Goal: Task Accomplishment & Management: Manage account settings

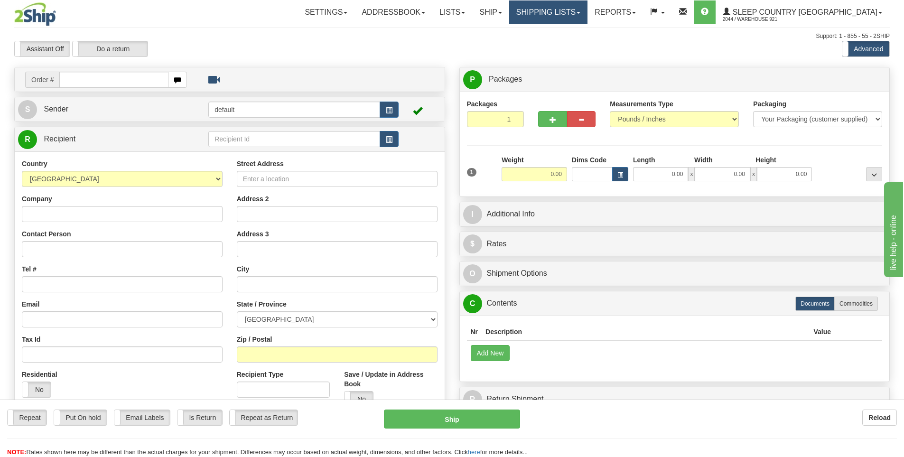
click at [588, 17] on link "Shipping lists" at bounding box center [548, 12] width 78 height 24
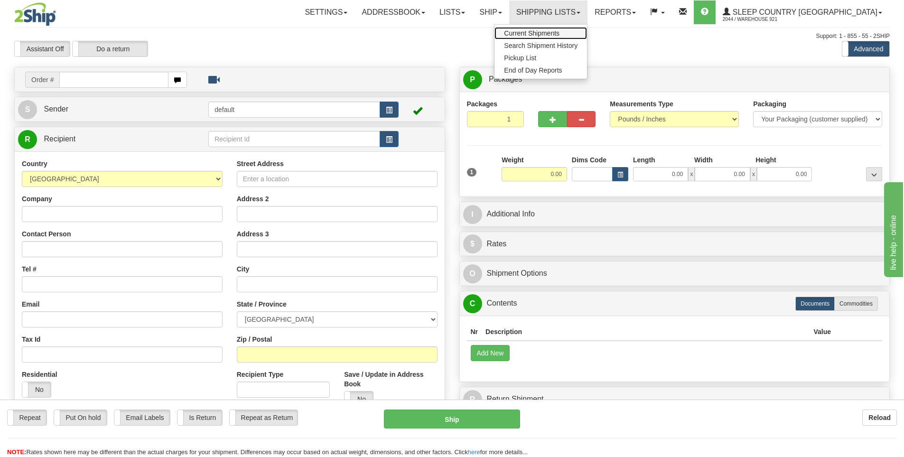
click at [560, 36] on span "Current Shipments" at bounding box center [532, 33] width 56 height 8
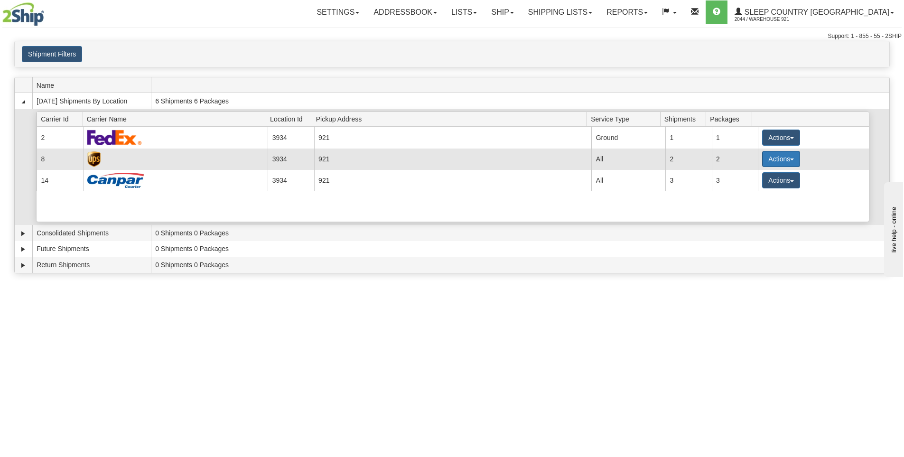
click at [776, 157] on button "Actions" at bounding box center [781, 159] width 38 height 16
click at [759, 177] on span "Details" at bounding box center [746, 176] width 26 height 7
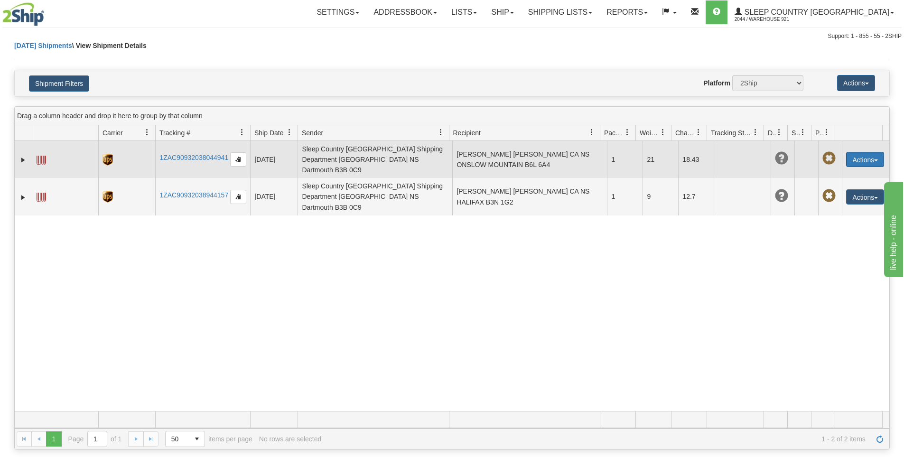
click at [862, 156] on button "Actions" at bounding box center [865, 159] width 38 height 15
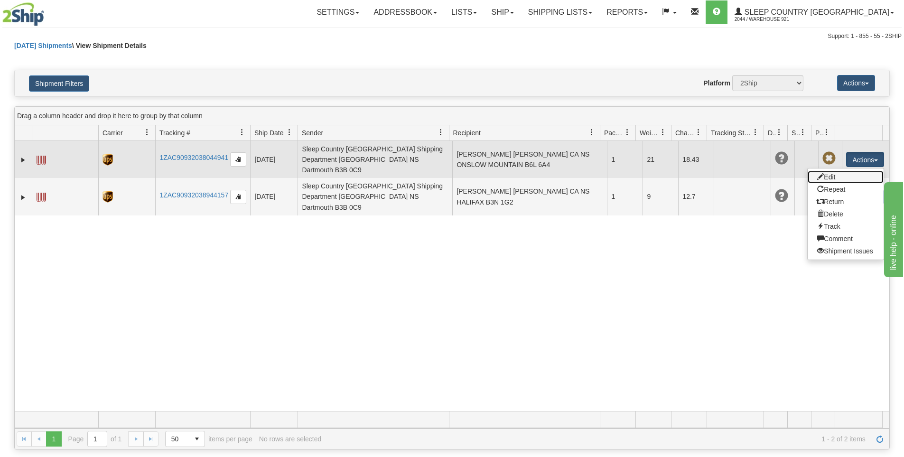
click at [835, 171] on link "Edit" at bounding box center [846, 177] width 76 height 12
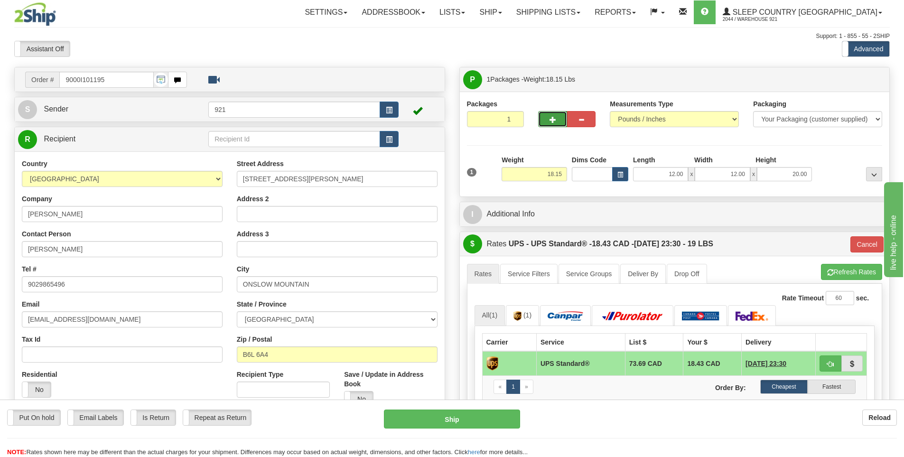
click at [546, 115] on button "button" at bounding box center [552, 119] width 28 height 16
type input "2"
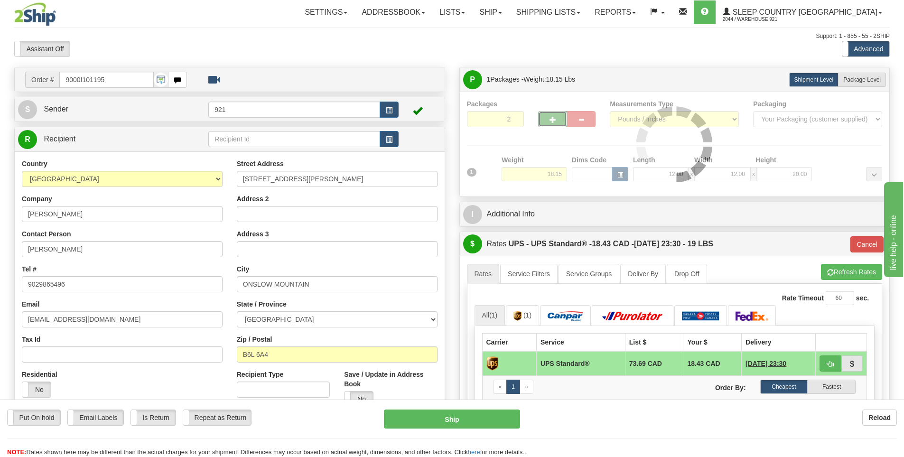
type input "11"
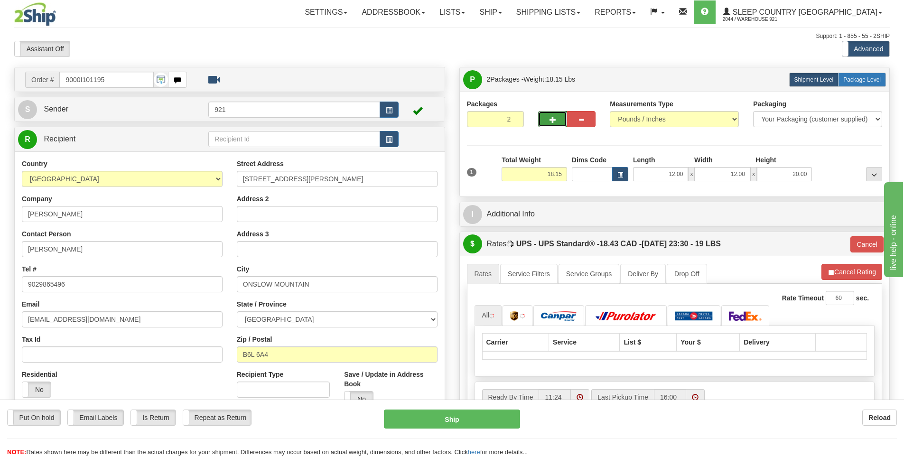
click at [848, 77] on span "Package Level" at bounding box center [862, 79] width 37 height 7
radio input "true"
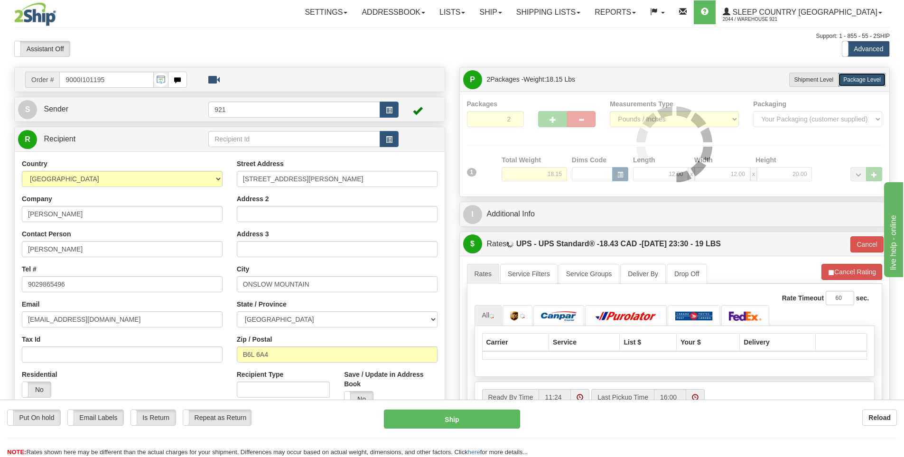
type input "11"
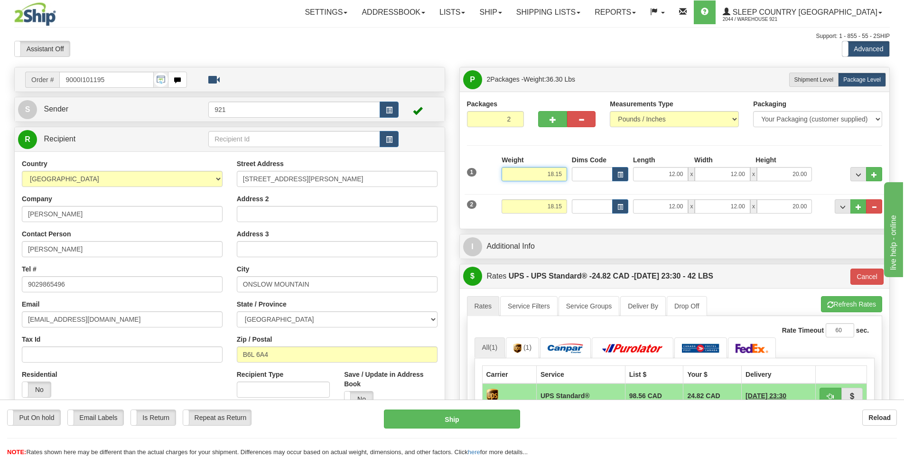
drag, startPoint x: 539, startPoint y: 170, endPoint x: 615, endPoint y: 181, distance: 76.8
click at [615, 181] on div "1 Weight 18.15 Dims Code x x" at bounding box center [675, 172] width 421 height 34
type input "9."
type input "11"
type input "9.00"
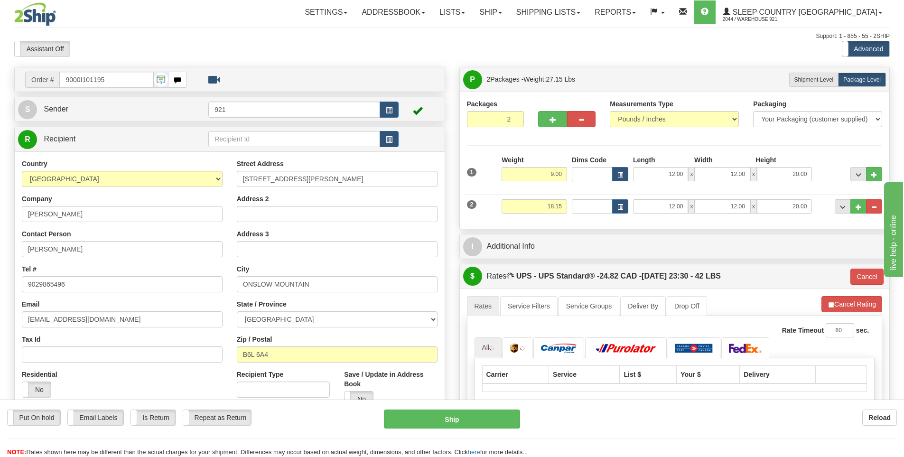
click at [583, 217] on div "2 Weight 18.15 Dims Code Length Width Height" at bounding box center [675, 205] width 421 height 32
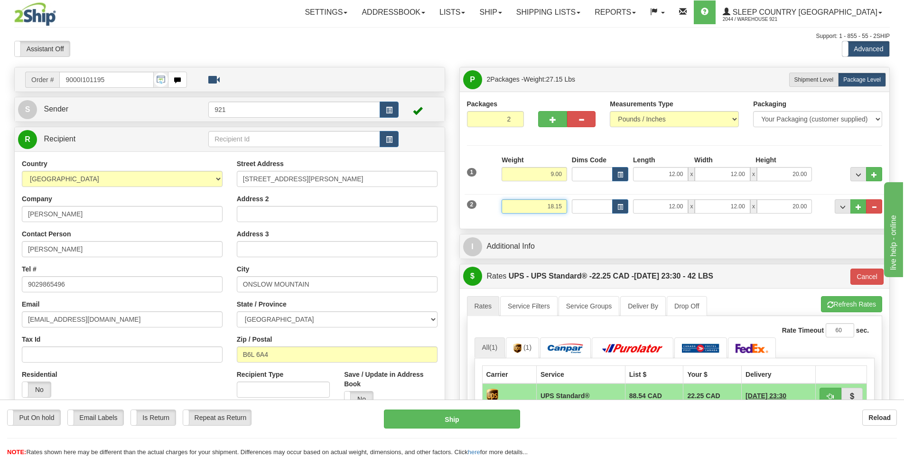
drag, startPoint x: 548, startPoint y: 210, endPoint x: 638, endPoint y: 202, distance: 90.6
click at [638, 202] on div "2 Weight 18.15 Dims Code Length Width Height" at bounding box center [675, 205] width 421 height 32
type input "9"
type input "11"
type input "9.00"
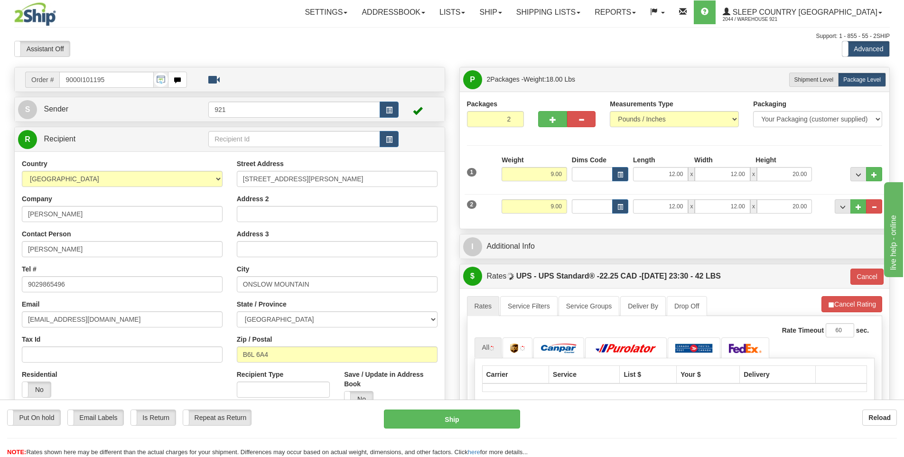
click at [670, 231] on div "P Packages 2 Packages - Weight: 18.00 Lbs Shipment Level Shipm. Package Level P…" at bounding box center [674, 360] width 445 height 587
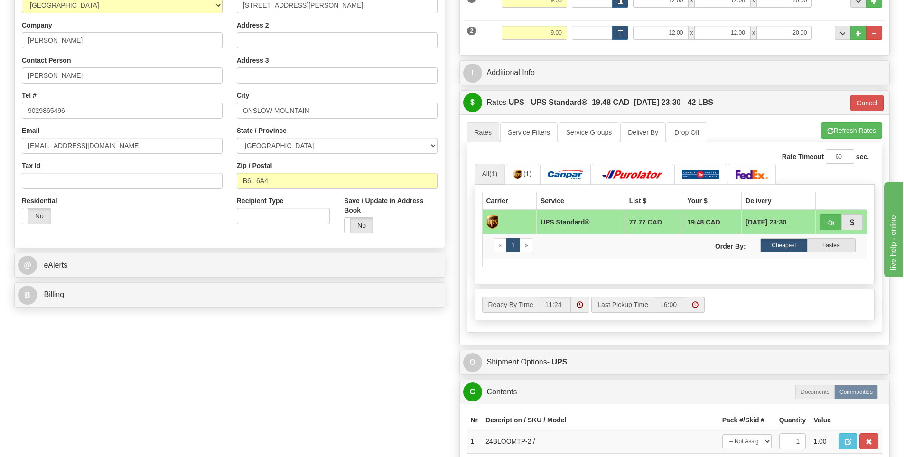
scroll to position [380, 0]
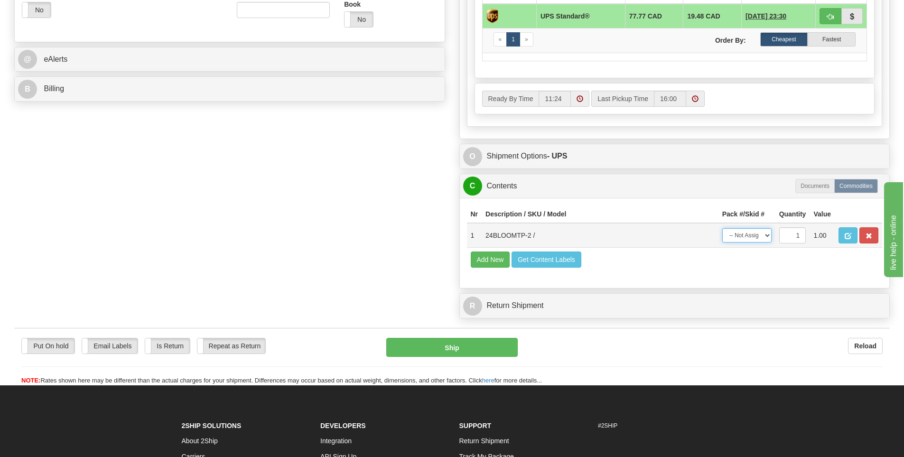
click at [753, 230] on select "-- Not Assigned -- Package 1 Package 2" at bounding box center [746, 235] width 49 height 14
click at [661, 280] on div "Nr Description / SKU / Model Pack #/Skid # Quantity Value 1 24BLOOMTP-2 / -- No…" at bounding box center [675, 243] width 430 height 90
click at [750, 239] on select "-- Not Assigned -- Package 1 Package 2" at bounding box center [746, 235] width 49 height 14
click at [679, 347] on div "Reload" at bounding box center [707, 346] width 351 height 16
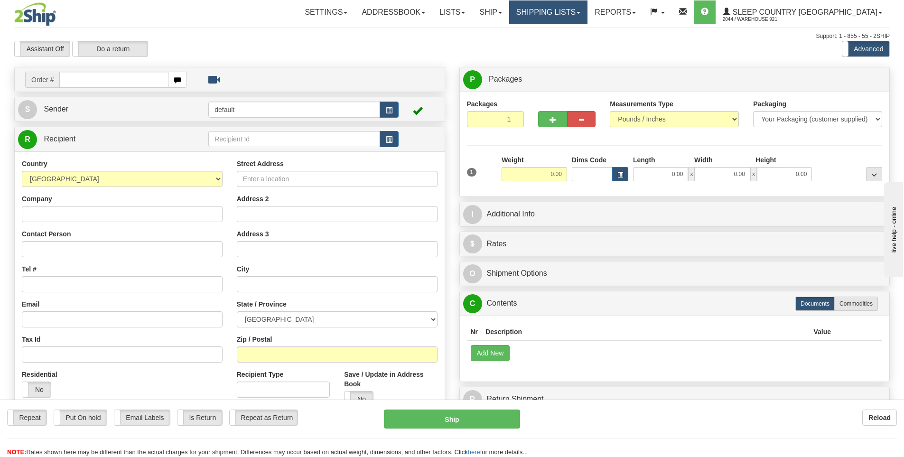
click at [588, 4] on link "Shipping lists" at bounding box center [548, 12] width 78 height 24
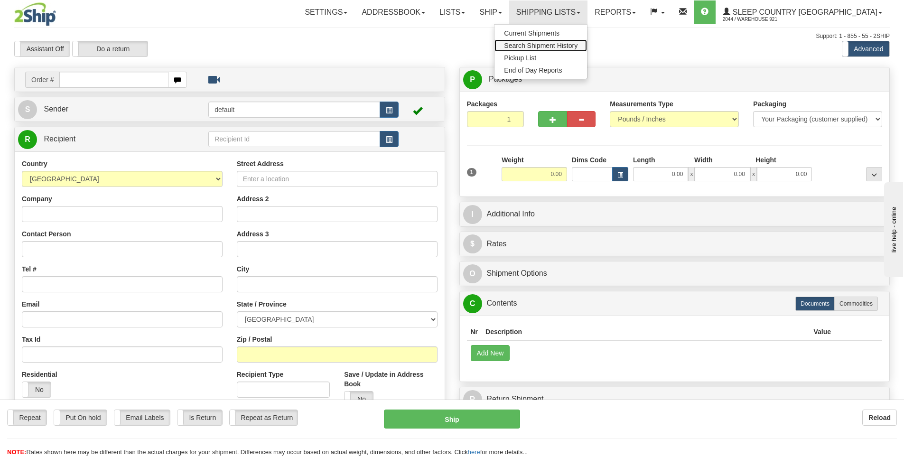
click at [572, 46] on span "Search Shipment History" at bounding box center [541, 46] width 74 height 8
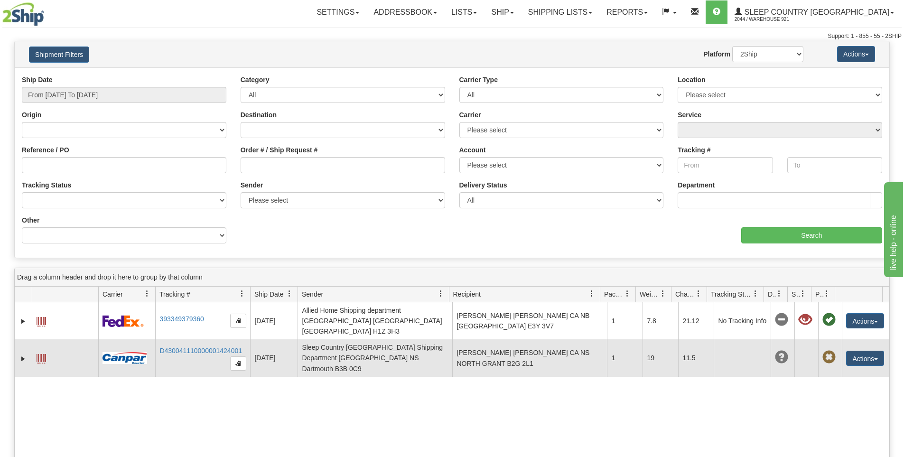
click at [42, 356] on span at bounding box center [41, 358] width 9 height 9
